Goal: Find contact information: Find contact information

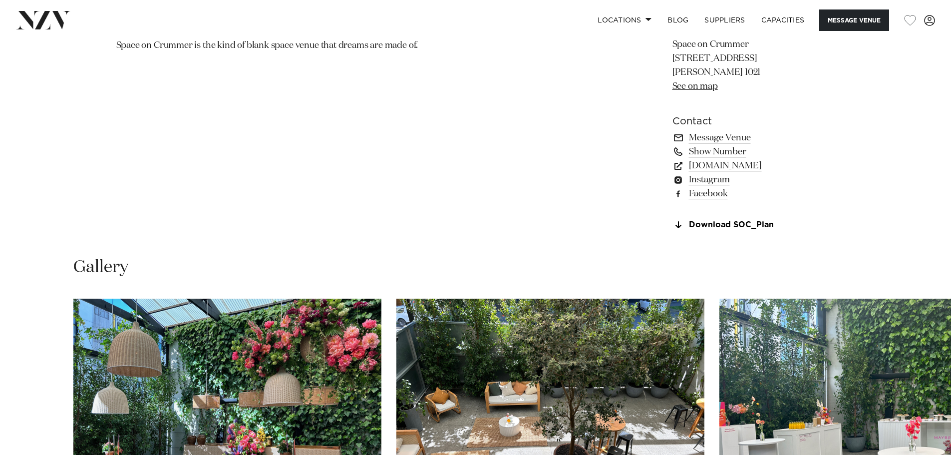
scroll to position [799, 0]
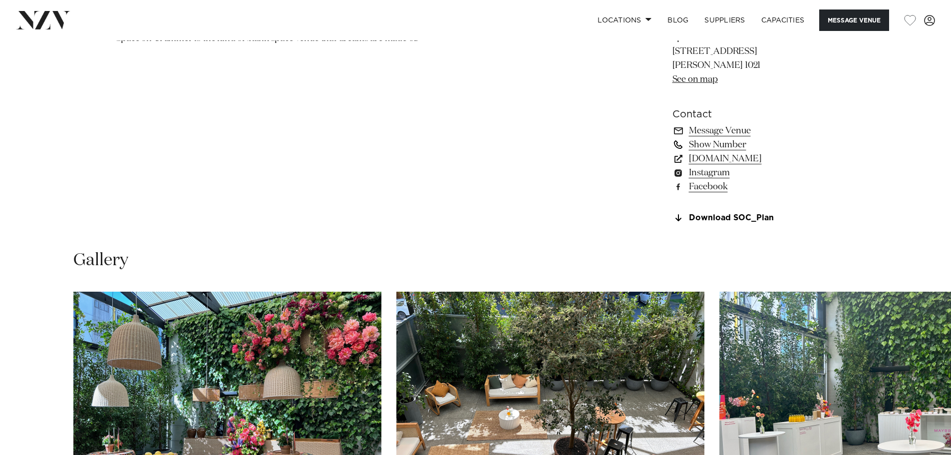
click at [732, 143] on link "Show Number" at bounding box center [754, 145] width 163 height 14
click at [734, 127] on link "Message Venue" at bounding box center [754, 131] width 163 height 14
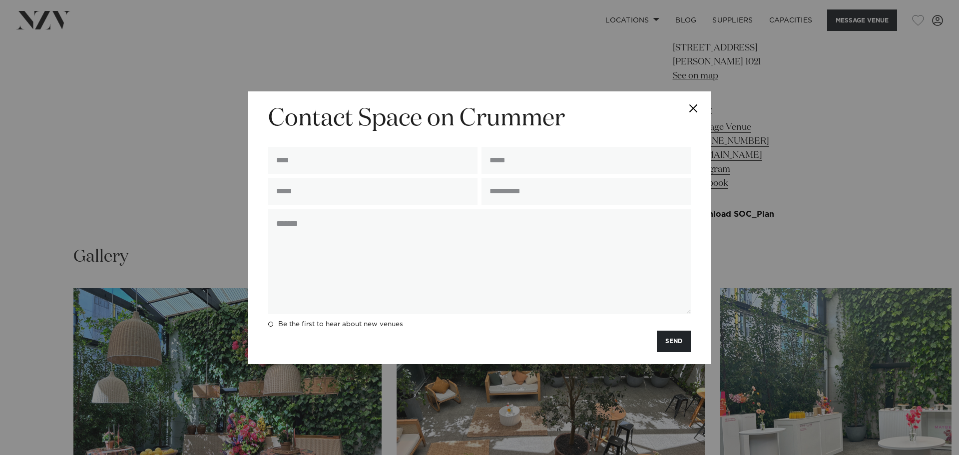
click at [689, 104] on button "Close" at bounding box center [693, 108] width 35 height 35
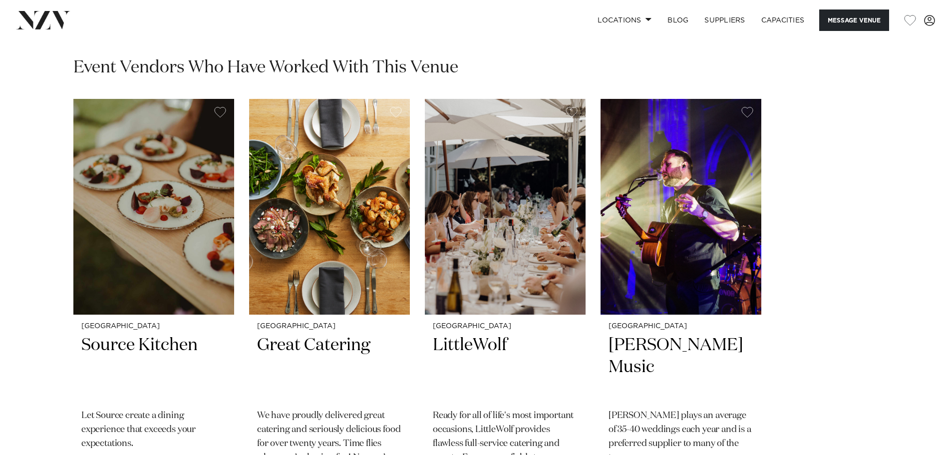
scroll to position [1501, 0]
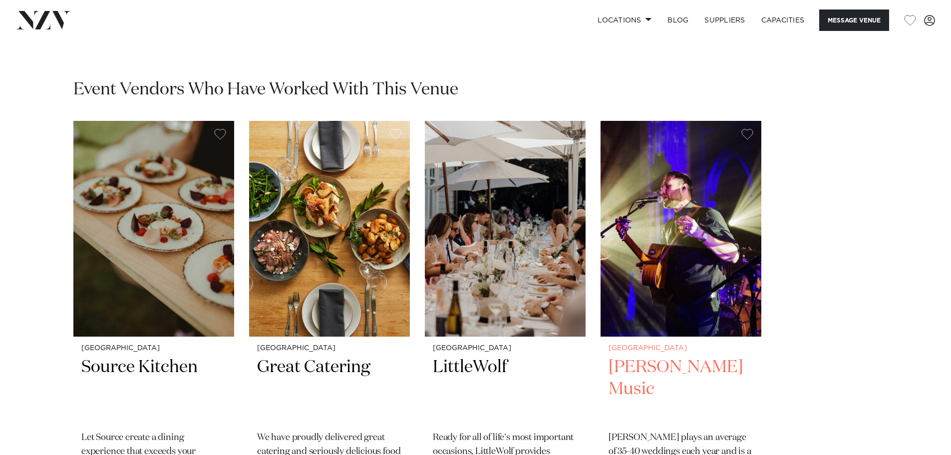
click at [692, 371] on h2 "Lee Gray Music" at bounding box center [681, 389] width 145 height 67
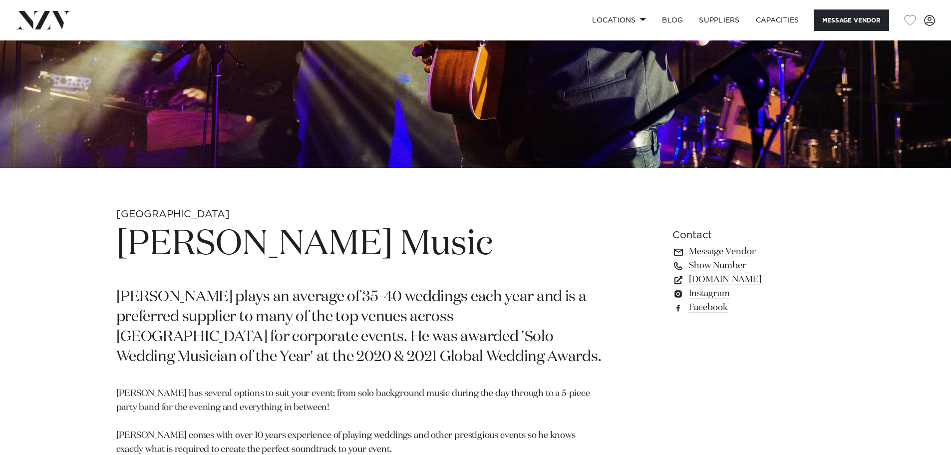
scroll to position [349, 0]
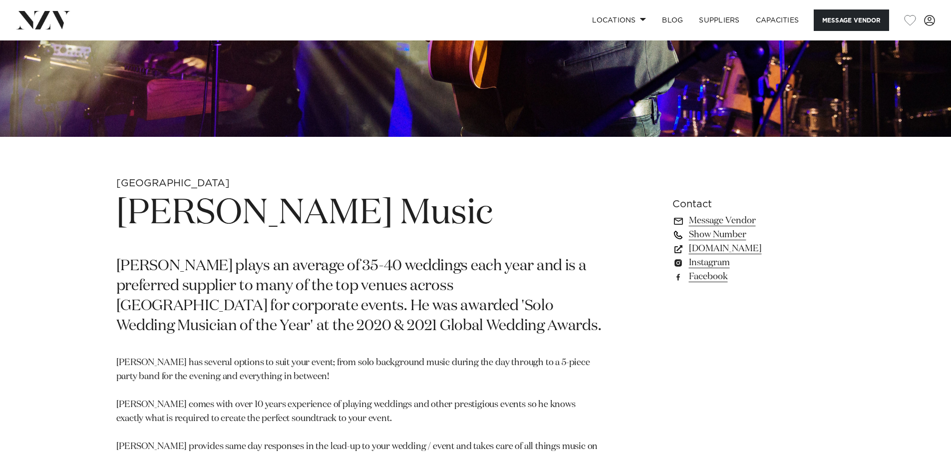
click at [725, 232] on link "Show Number" at bounding box center [754, 235] width 163 height 14
click at [740, 250] on link "www.leegraymusic.com" at bounding box center [754, 249] width 163 height 14
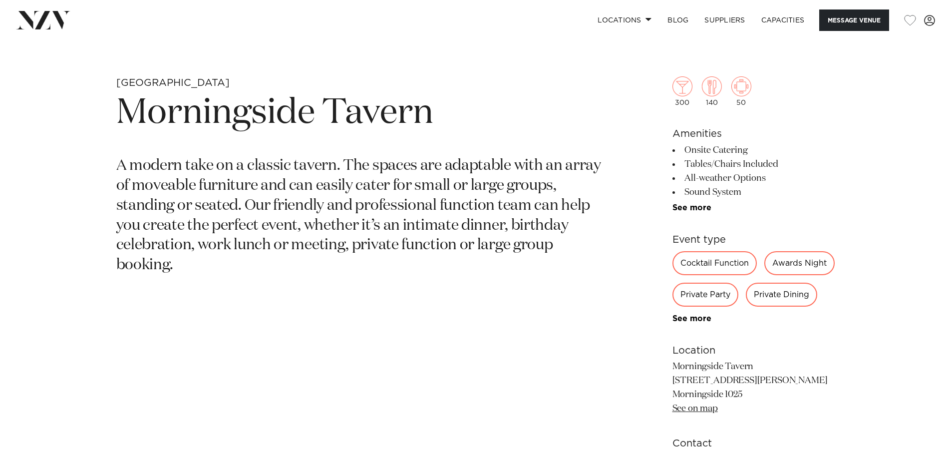
scroll to position [499, 0]
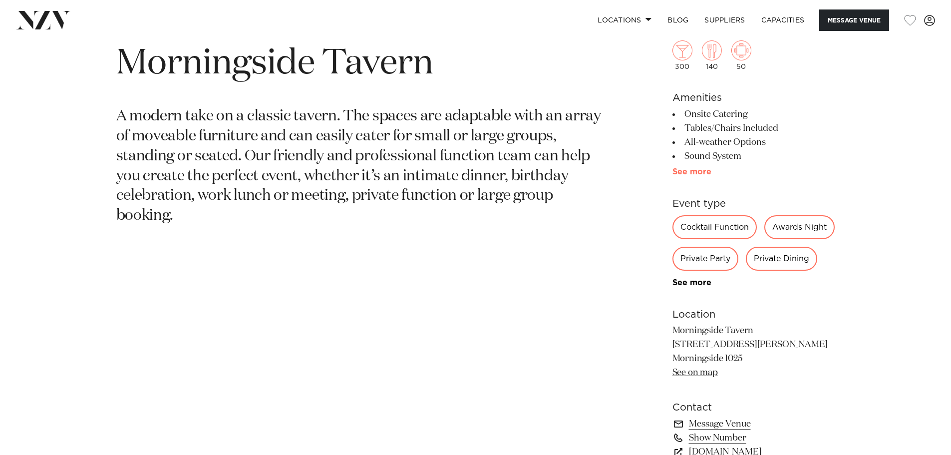
click at [697, 169] on link "See more" at bounding box center [712, 172] width 78 height 8
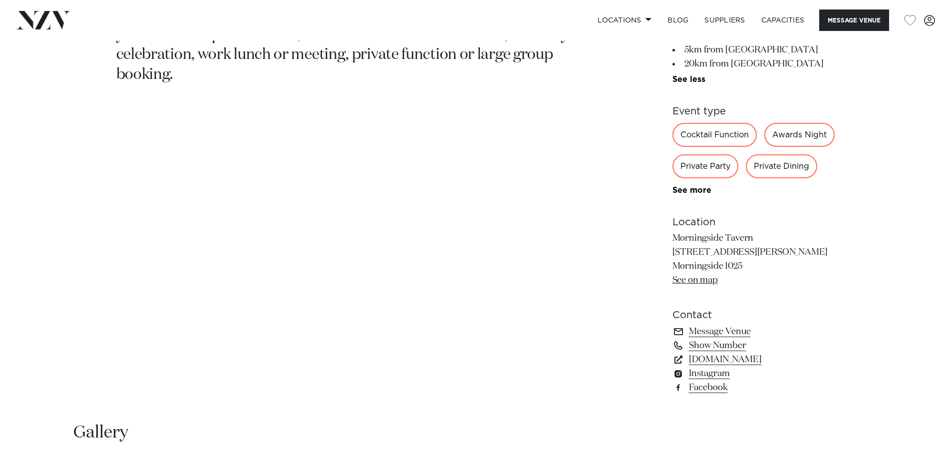
scroll to position [699, 0]
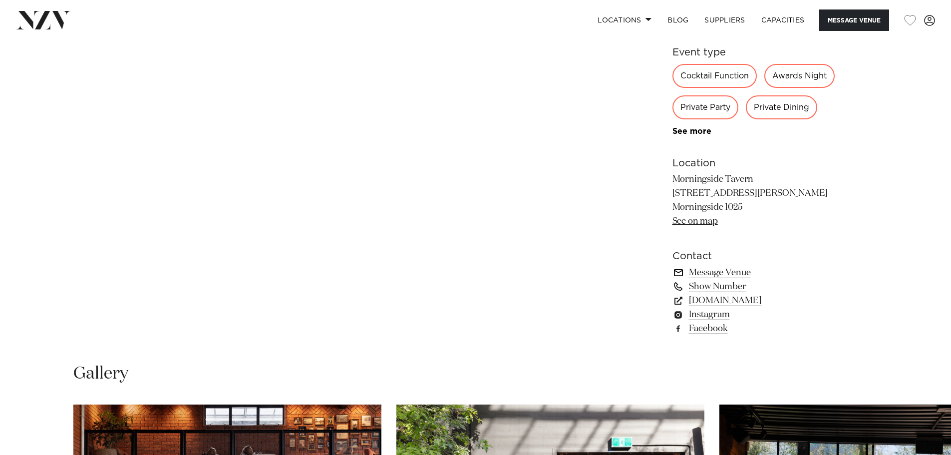
click at [719, 280] on link "Message Venue" at bounding box center [754, 273] width 163 height 14
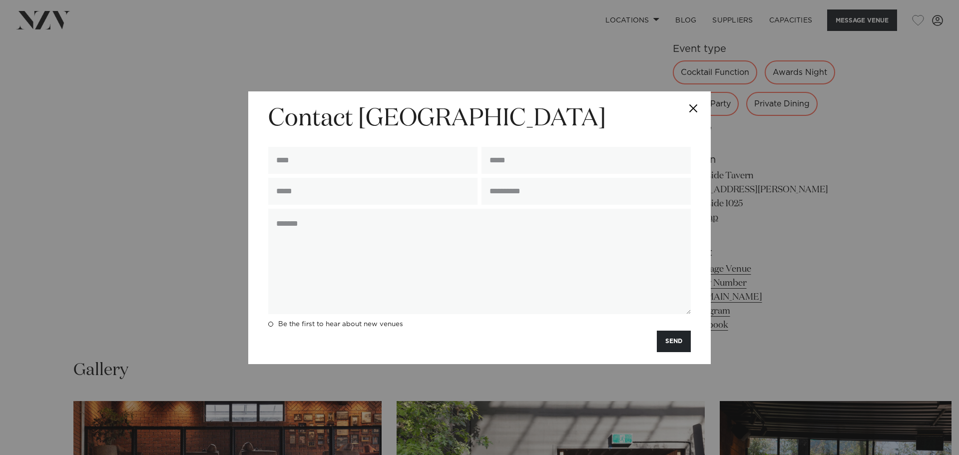
click at [694, 108] on button "Close" at bounding box center [693, 108] width 35 height 35
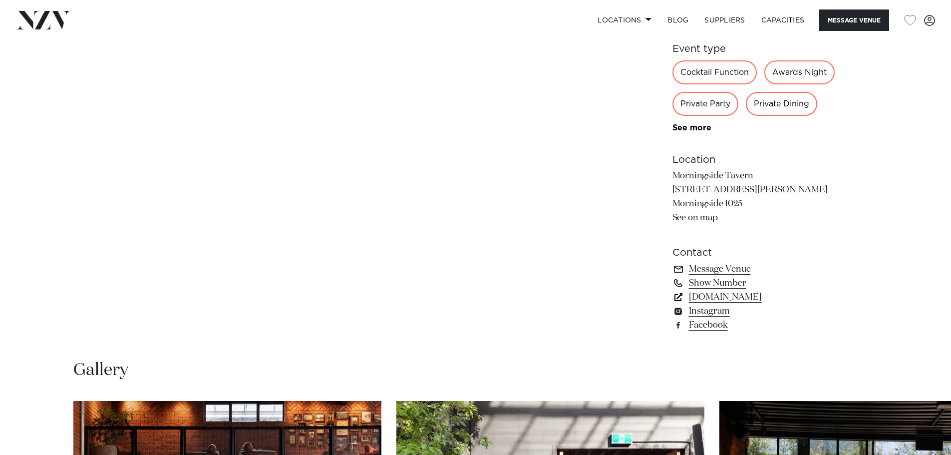
click at [756, 304] on link "[DOMAIN_NAME]" at bounding box center [754, 297] width 163 height 14
